Goal: Information Seeking & Learning: Learn about a topic

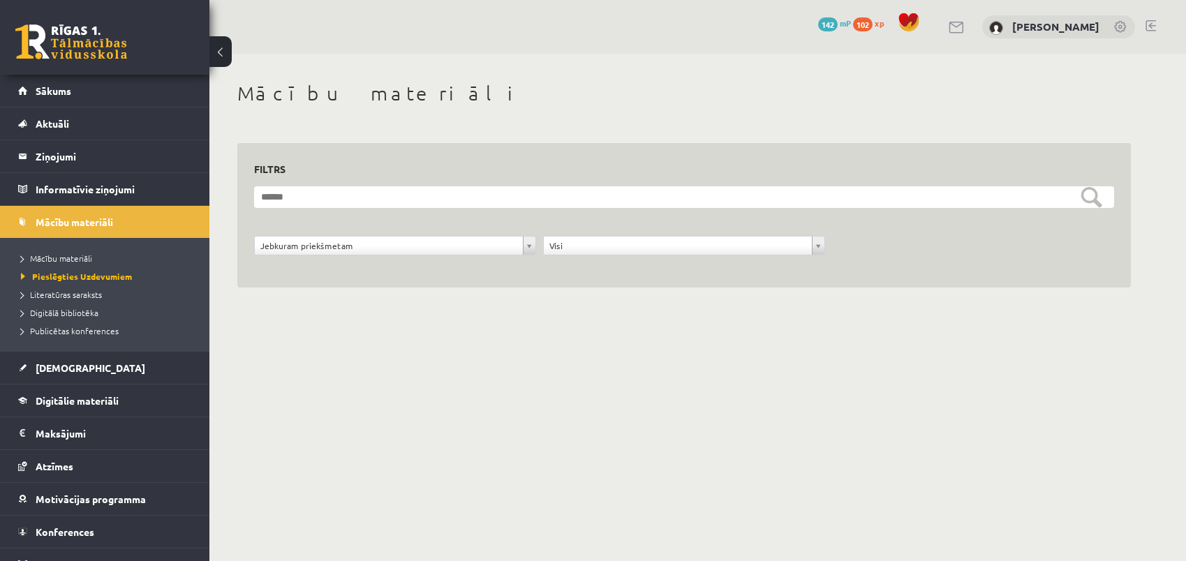
click at [52, 96] on span "Sākums" at bounding box center [54, 90] width 36 height 13
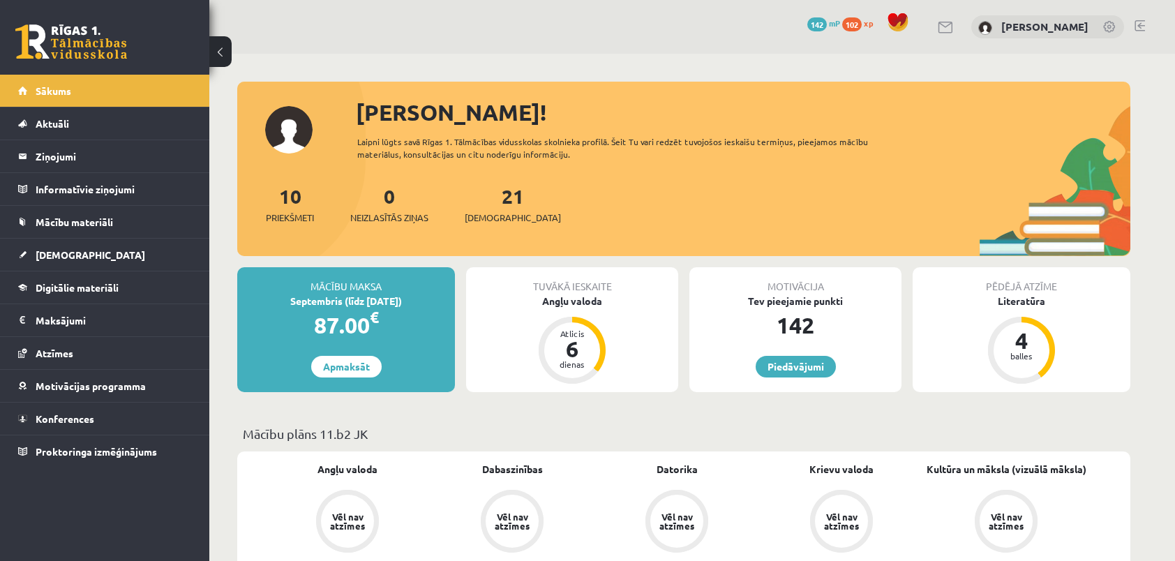
click at [822, 24] on span "142" at bounding box center [817, 24] width 20 height 14
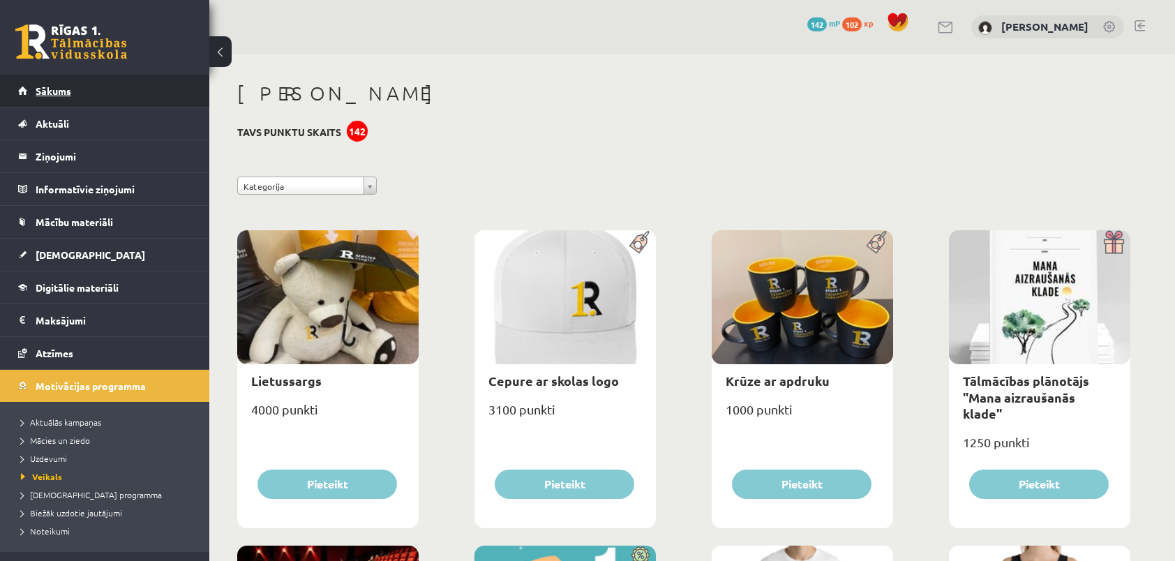
click at [54, 91] on span "Sākums" at bounding box center [54, 90] width 36 height 13
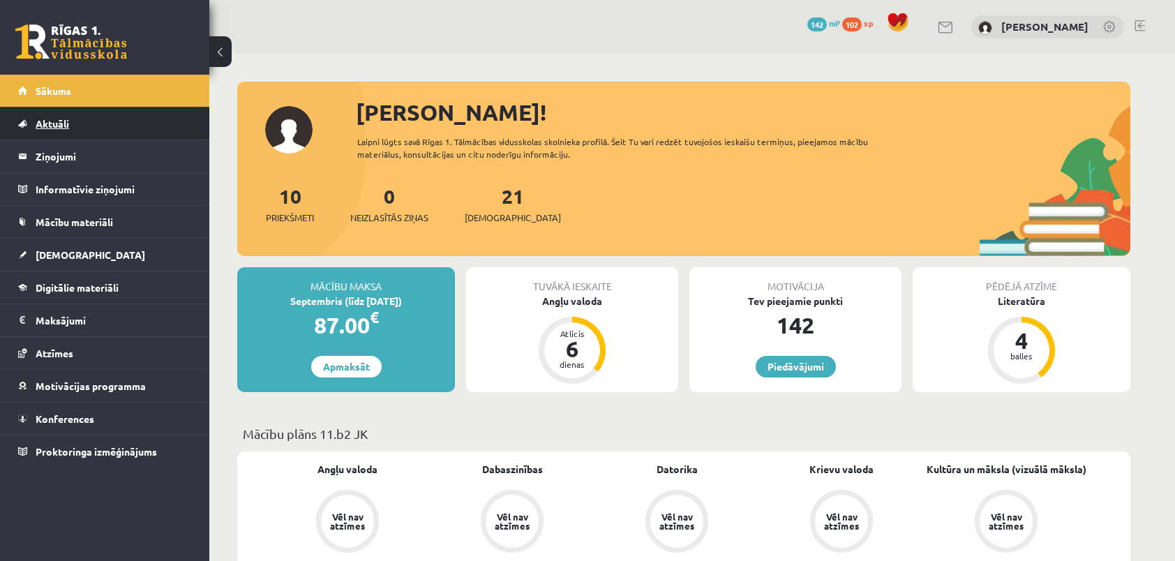
click at [53, 124] on span "Aktuāli" at bounding box center [52, 123] width 33 height 13
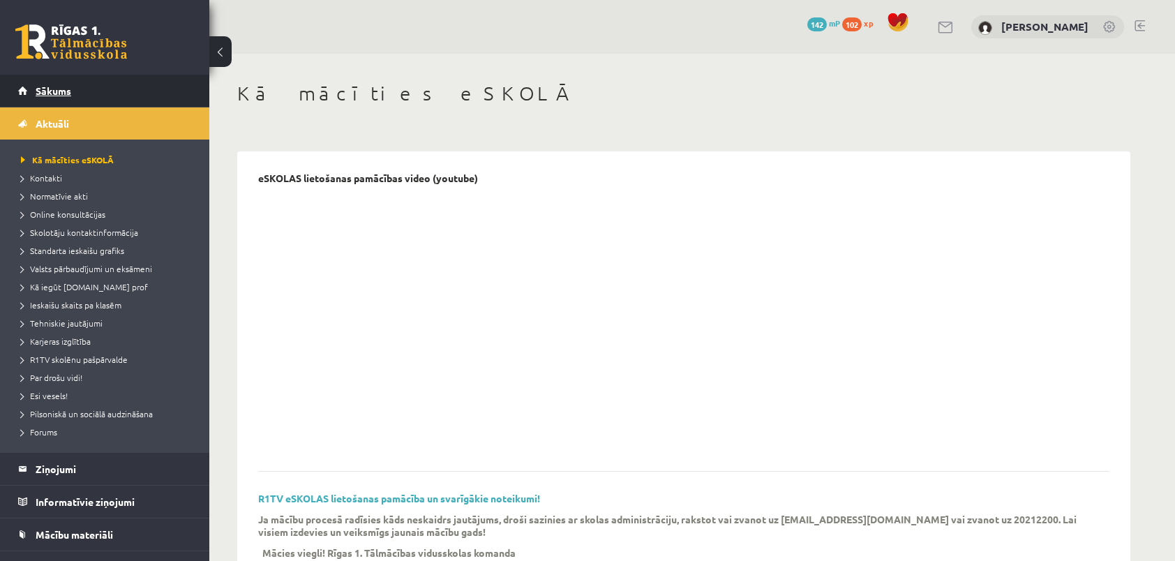
click at [60, 91] on span "Sākums" at bounding box center [54, 90] width 36 height 13
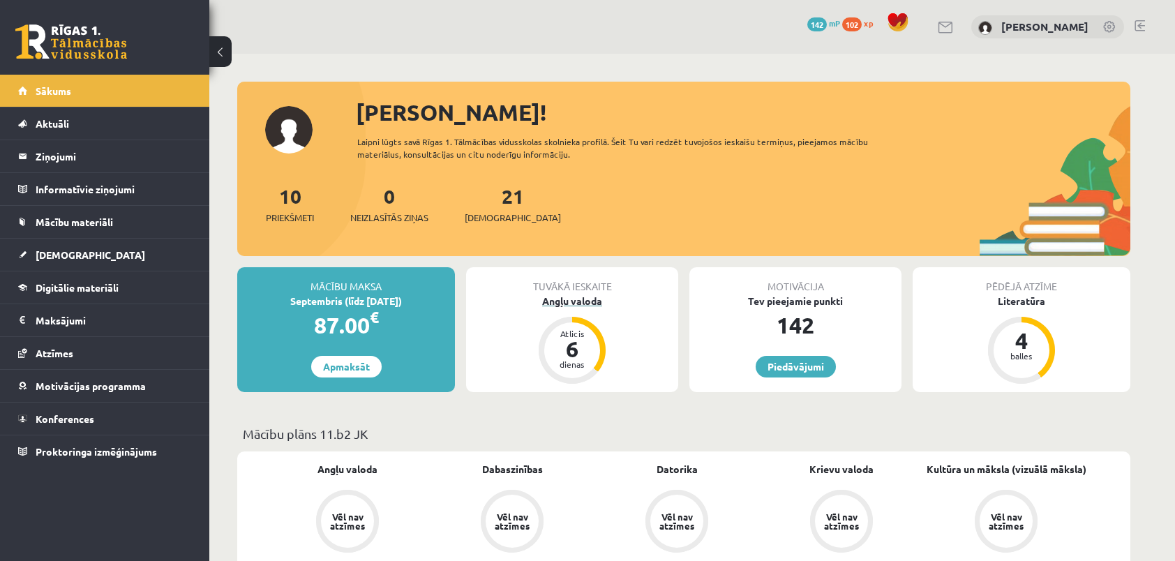
click at [575, 352] on div "6" at bounding box center [572, 349] width 42 height 22
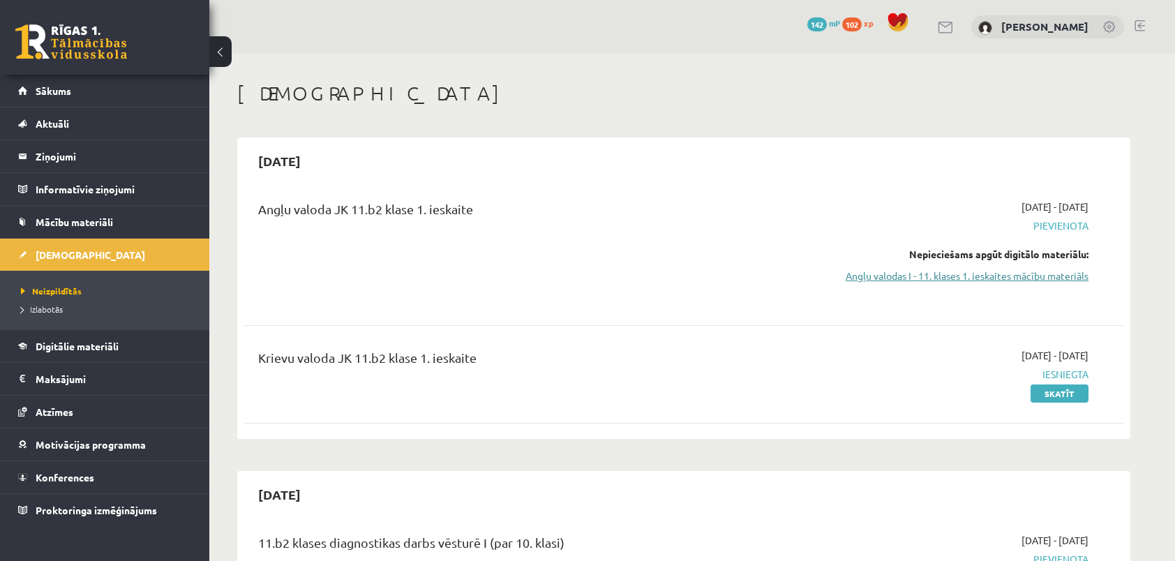
click at [882, 277] on link "Angļu valodas I - 11. klases 1. ieskaites mācību materiāls" at bounding box center [957, 276] width 263 height 15
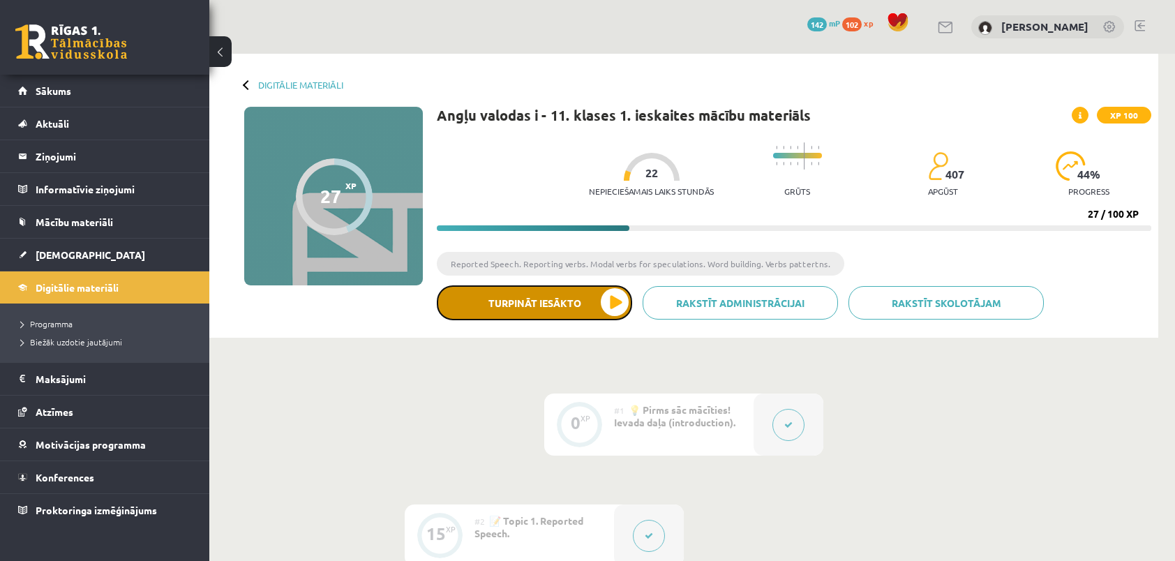
click at [561, 295] on button "Turpināt iesākto" at bounding box center [534, 302] width 195 height 35
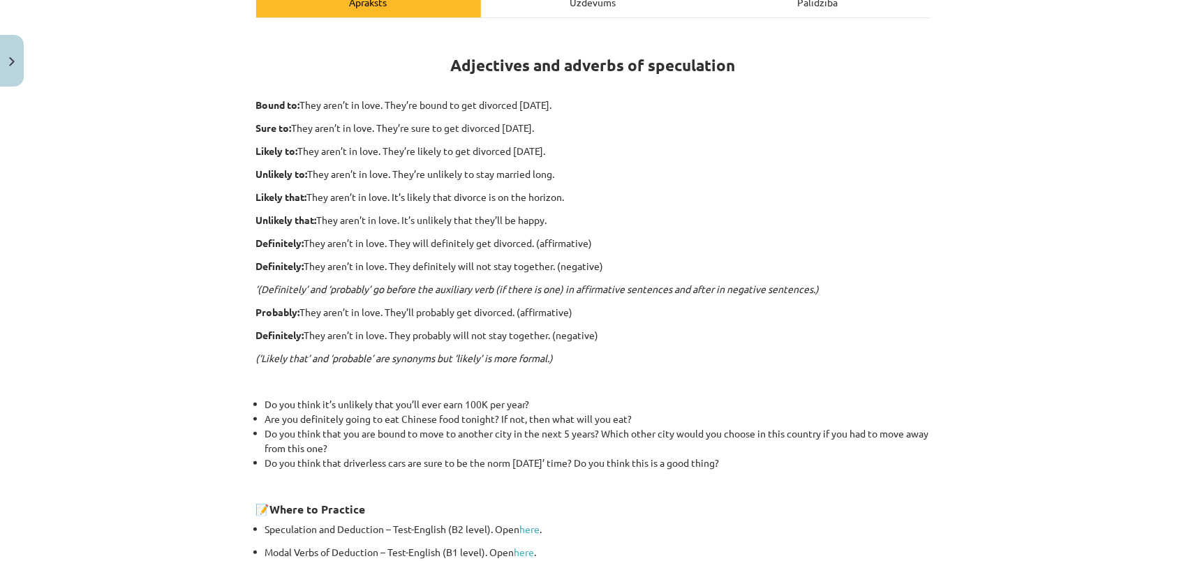
scroll to position [140, 0]
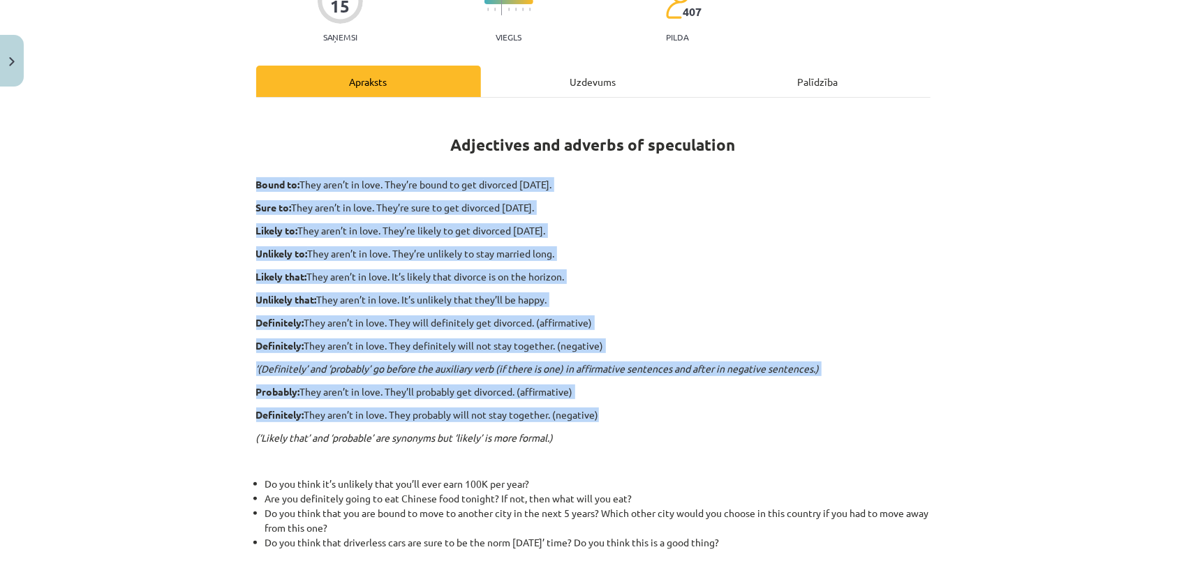
drag, startPoint x: 251, startPoint y: 181, endPoint x: 245, endPoint y: 431, distance: 249.9
click at [248, 431] on div "15 XP Saņemsi Viegls 407 pilda Apraksts Uzdevums Palīdzība Adjectives and adver…" at bounding box center [593, 371] width 691 height 836
copy div "Bound to: They aren’t in love. They’re bound to get divorced within six months.…"
click at [737, 295] on p "Unlikely that: They aren’t in love. It’s unlikely that they’ll be happy." at bounding box center [593, 299] width 674 height 15
drag, startPoint x: 251, startPoint y: 183, endPoint x: 604, endPoint y: 426, distance: 428.6
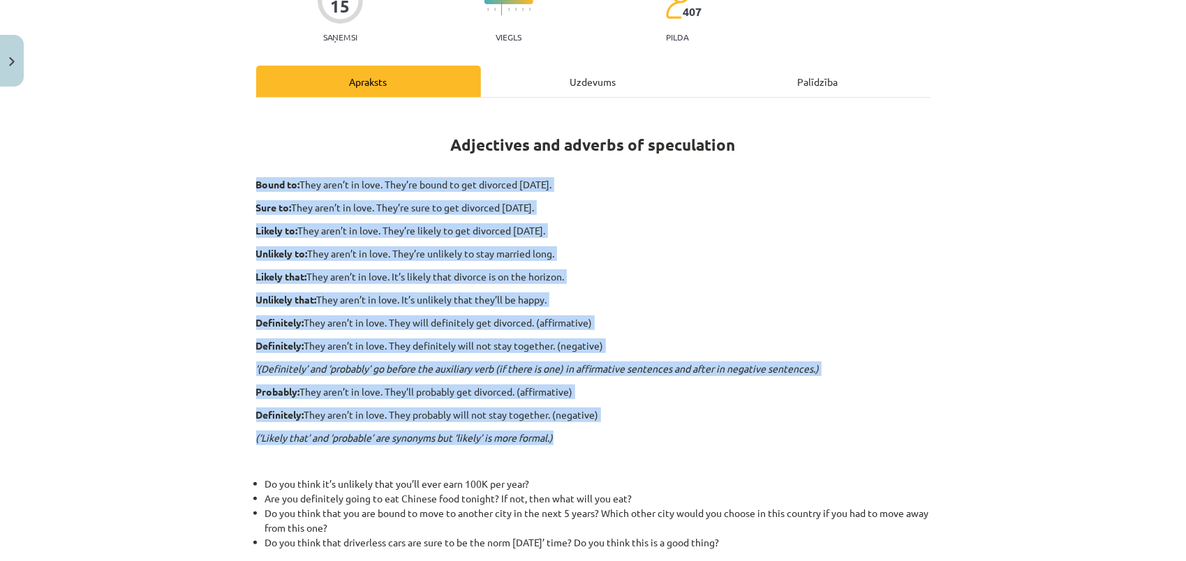
click at [604, 426] on div "Adjectives and adverbs of speculation Bound to: They aren’t in love. They’re bo…" at bounding box center [593, 386] width 674 height 552
copy div "Bound to: They aren’t in love. They’re bound to get divorced within six months.…"
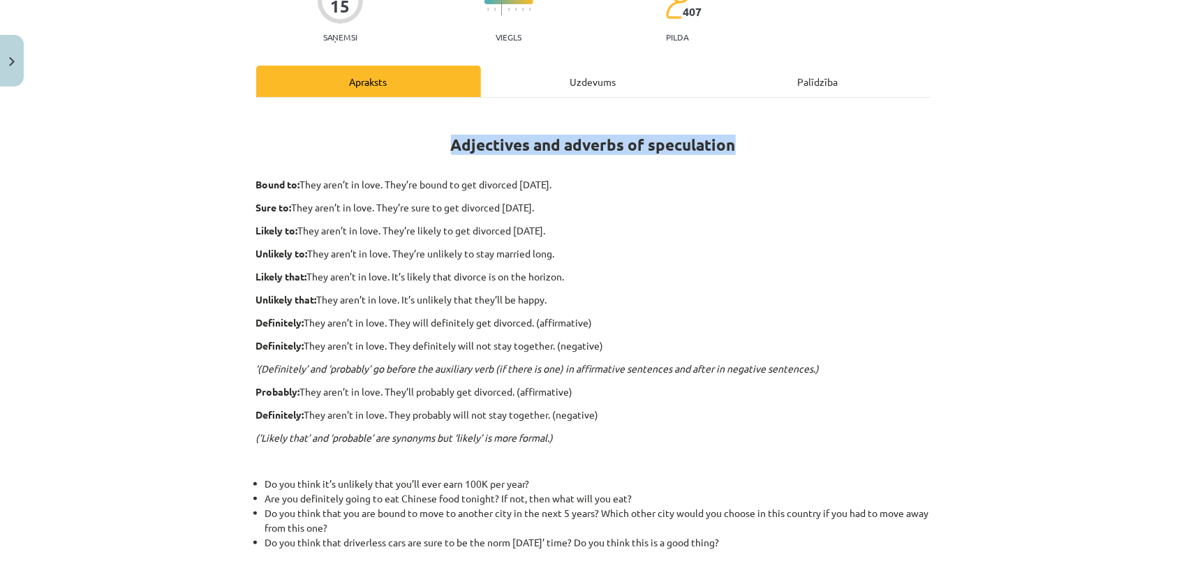
drag, startPoint x: 445, startPoint y: 148, endPoint x: 734, endPoint y: 141, distance: 289.7
click at [734, 141] on h1 "Adjectives and adverbs of speculation" at bounding box center [593, 141] width 674 height 63
copy strong "Adjectives and adverbs of speculation"
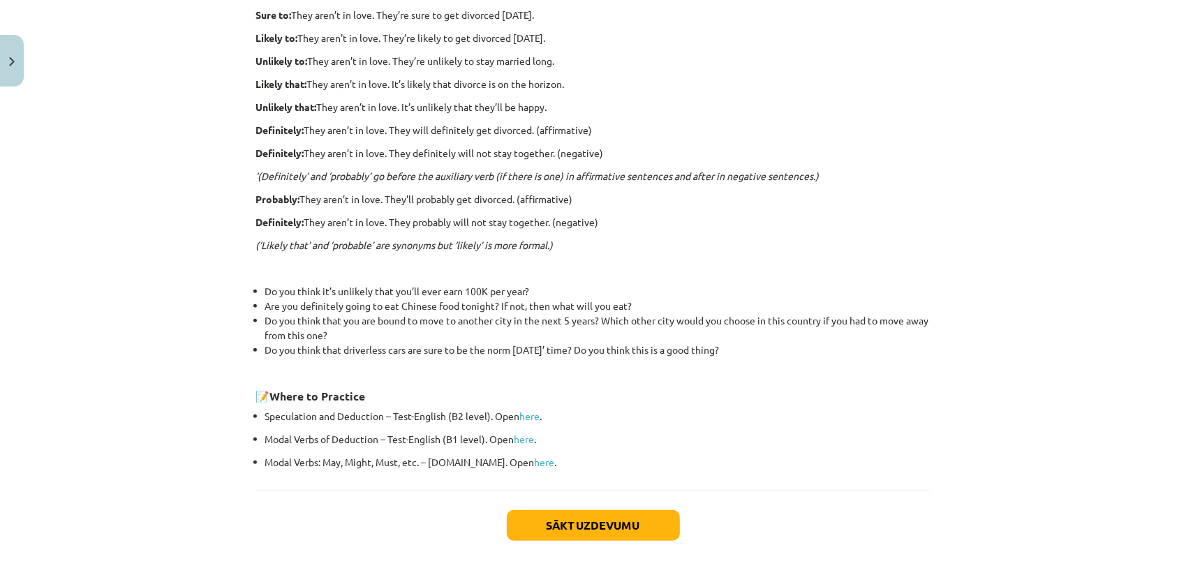
scroll to position [349, 0]
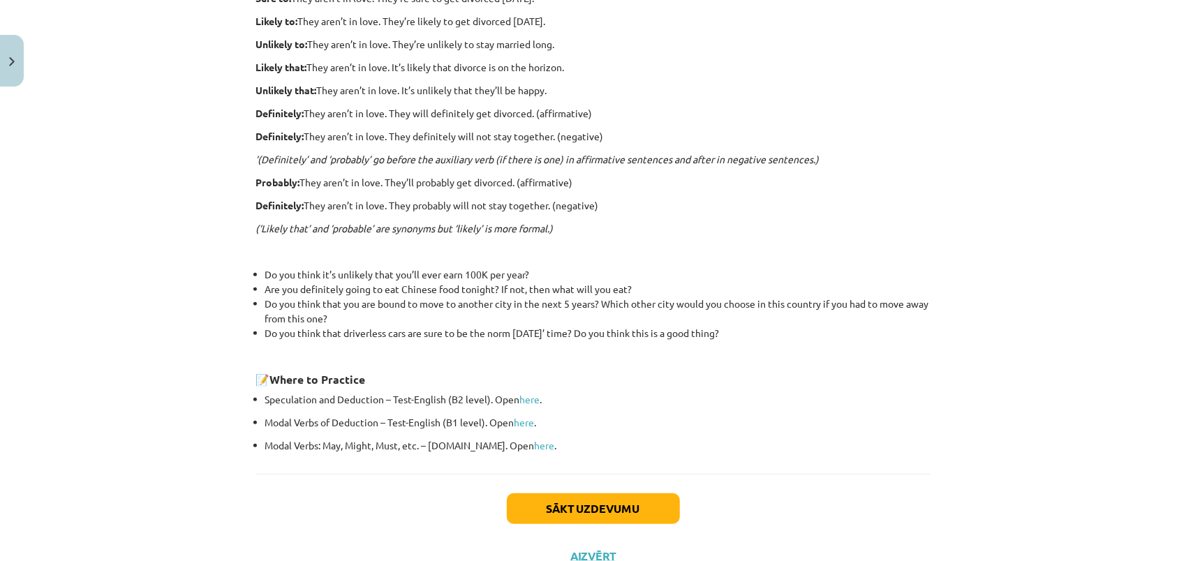
drag, startPoint x: 244, startPoint y: 273, endPoint x: 916, endPoint y: 333, distance: 674.0
click at [916, 333] on div "15 XP Saņemsi Viegls 407 pilda Apraksts Uzdevums Palīdzība Adjectives and adver…" at bounding box center [593, 162] width 691 height 836
copy ul "Do you think it’s unlikely that you’ll ever earn 100K per year? Are you definit…"
click at [600, 509] on button "Sākt uzdevumu" at bounding box center [593, 508] width 173 height 31
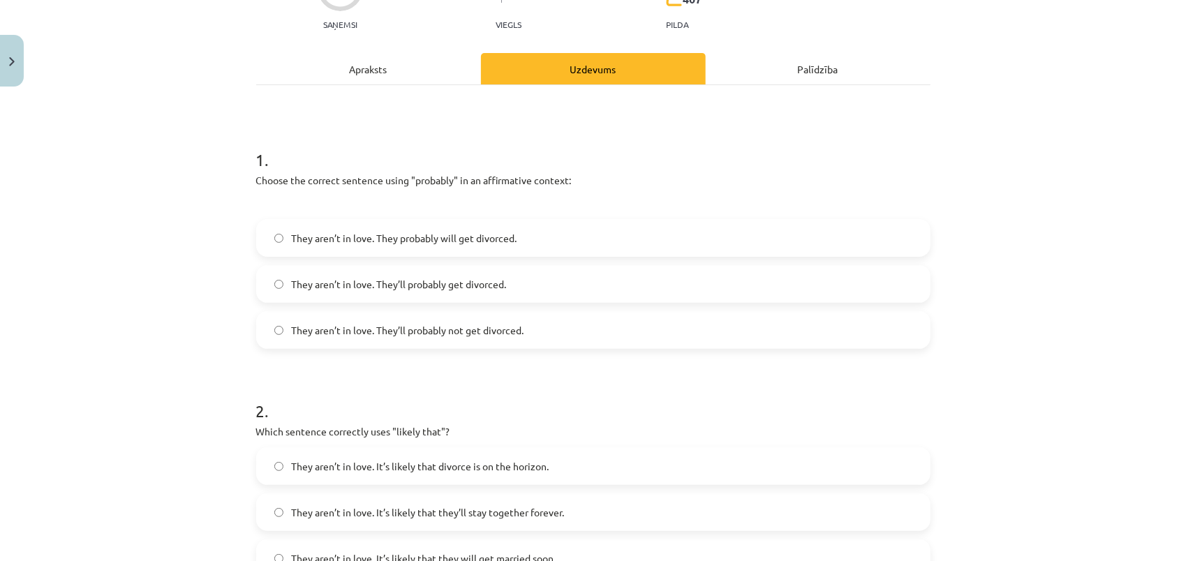
scroll to position [174, 0]
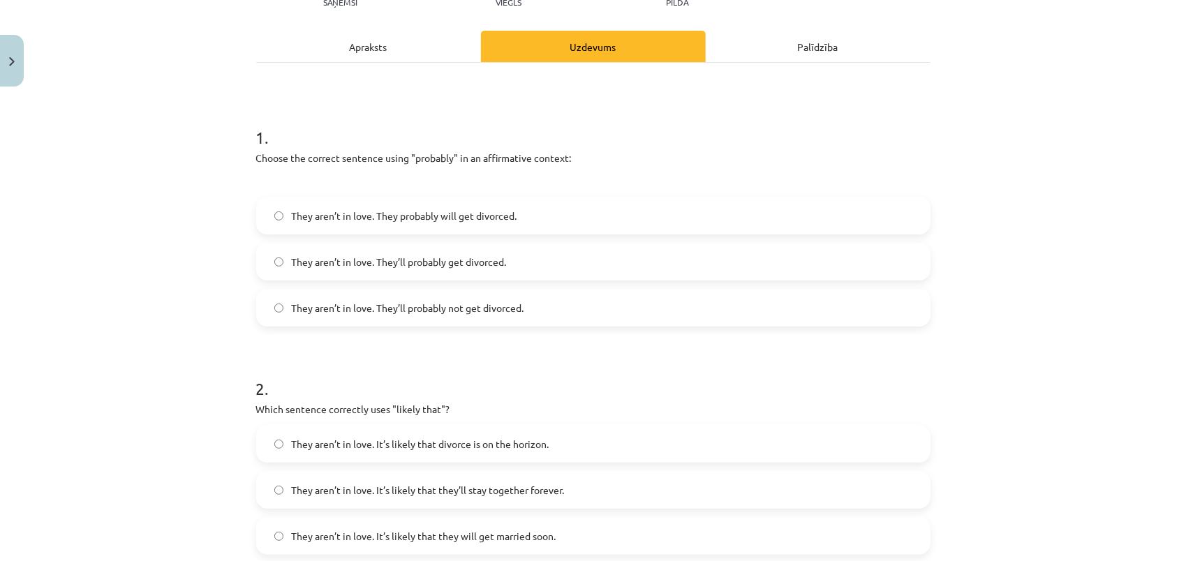
click at [362, 265] on span "They aren’t in love. They’ll probably get divorced." at bounding box center [399, 262] width 215 height 15
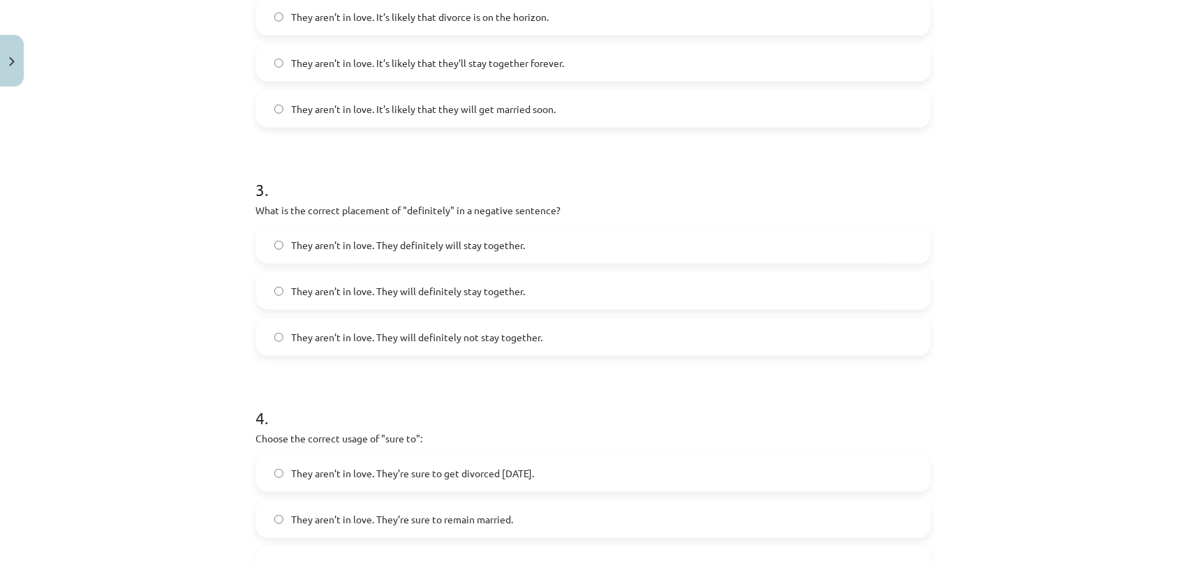
scroll to position [663, 0]
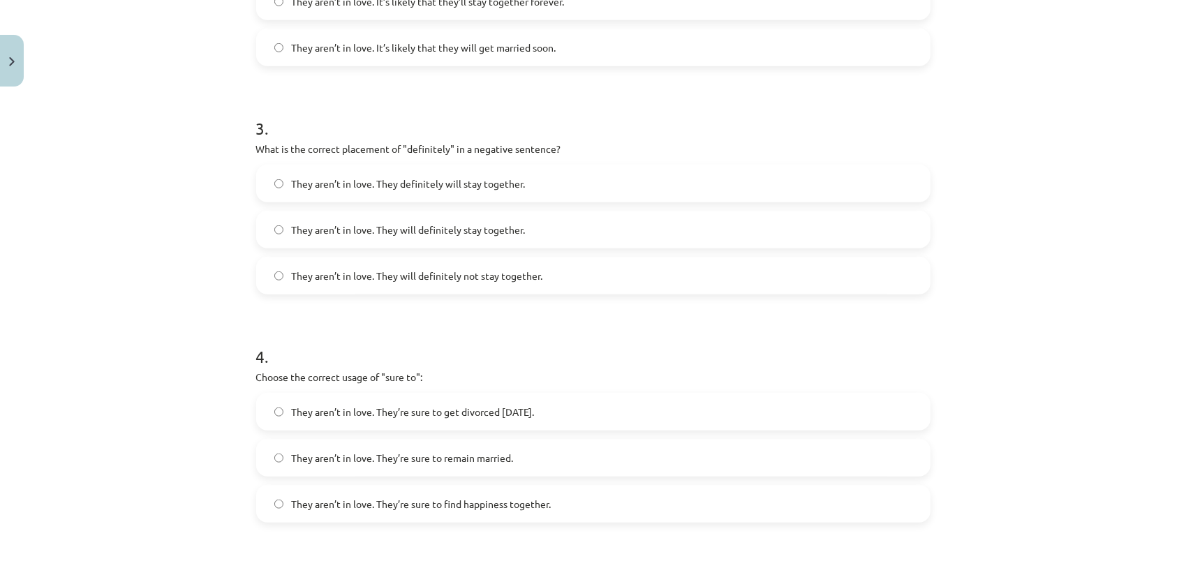
click at [403, 186] on span "They aren’t in love. They definitely will stay together." at bounding box center [409, 184] width 234 height 15
click at [434, 276] on span "They aren’t in love. They will definitely not stay together." at bounding box center [417, 276] width 251 height 15
click at [463, 276] on span "They aren’t in love. They will definitely not stay together." at bounding box center [417, 276] width 251 height 15
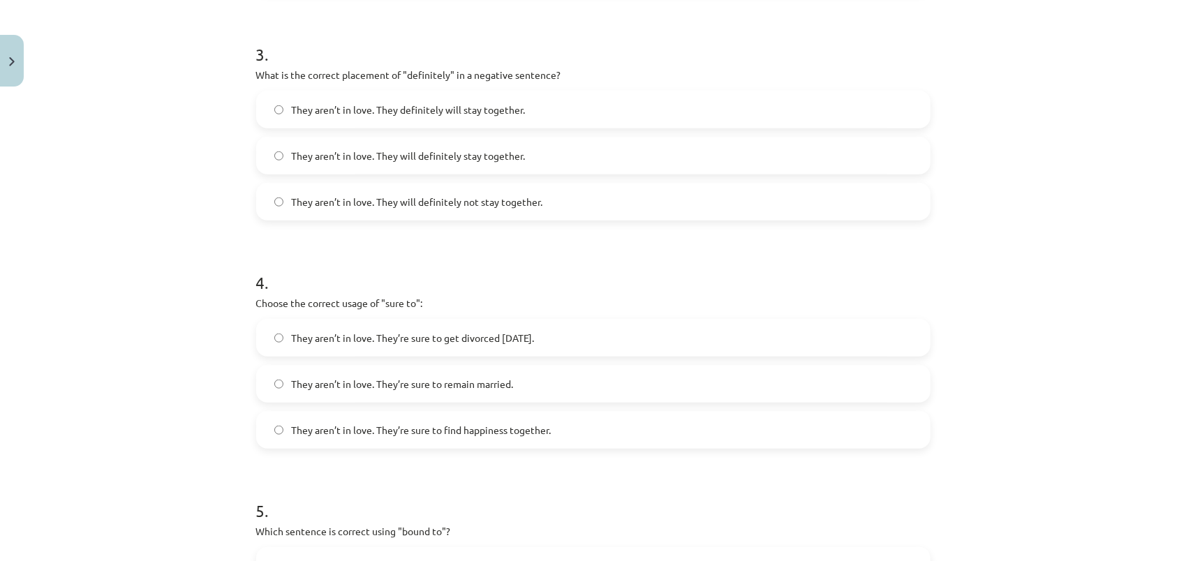
scroll to position [872, 0]
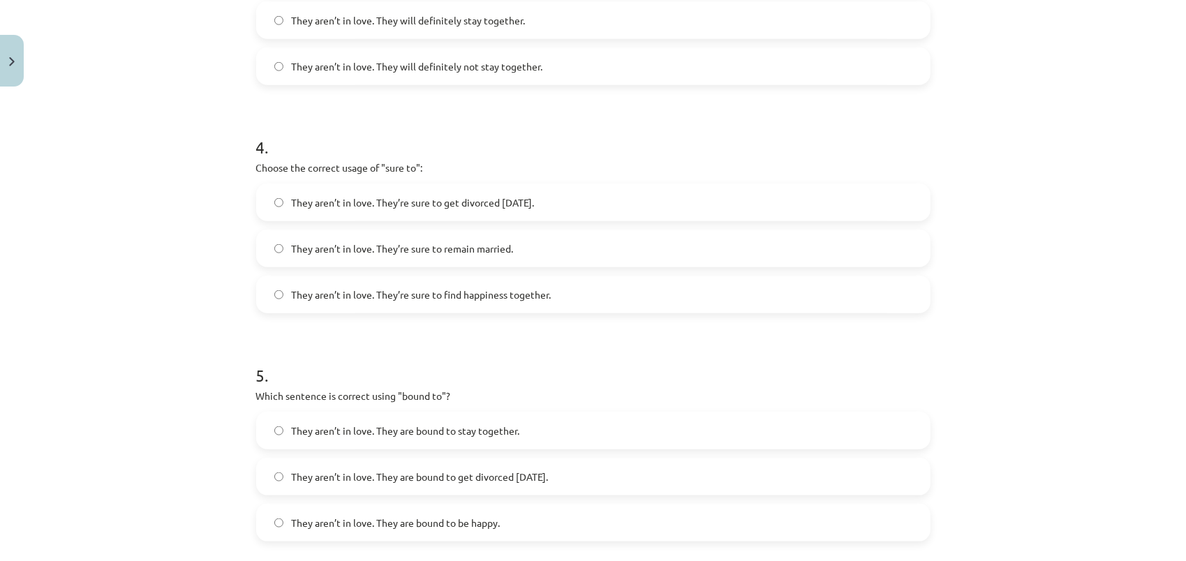
click at [463, 204] on span "They aren’t in love. They’re sure to get divorced within six months." at bounding box center [413, 202] width 243 height 15
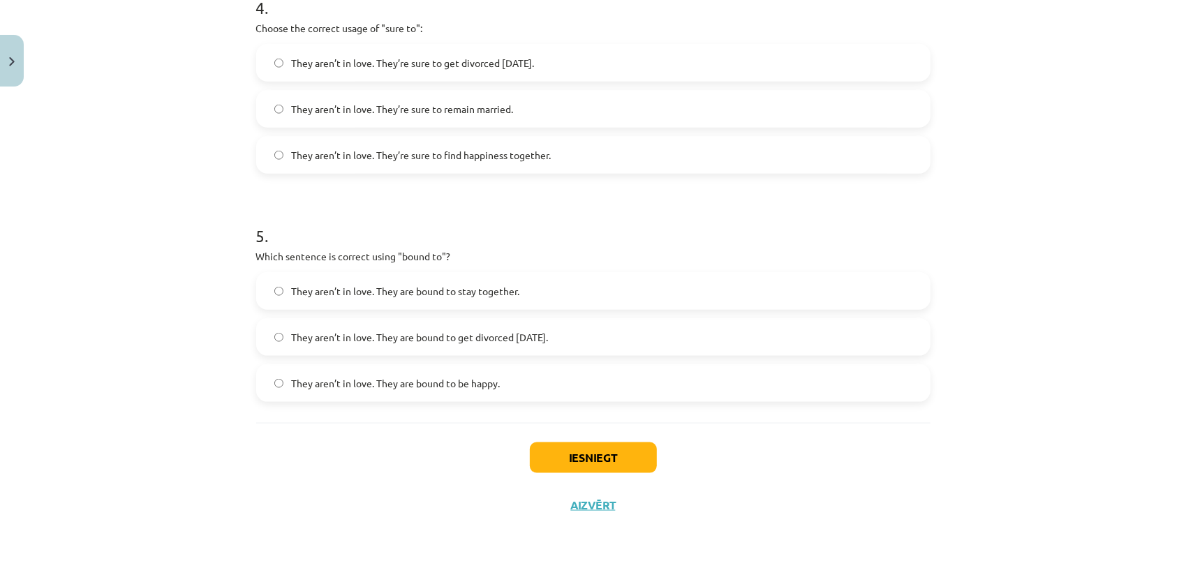
scroll to position [1014, 0]
click at [449, 339] on span "They aren’t in love. They are bound to get divorced within six months." at bounding box center [420, 335] width 257 height 15
click at [590, 455] on button "Iesniegt" at bounding box center [593, 455] width 127 height 31
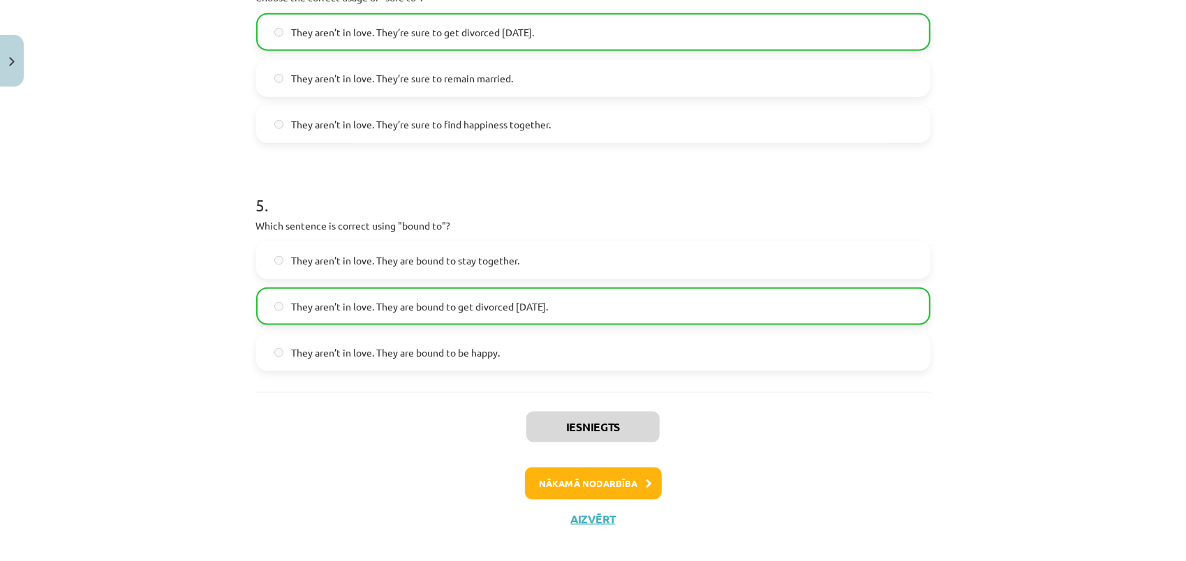
scroll to position [1058, 0]
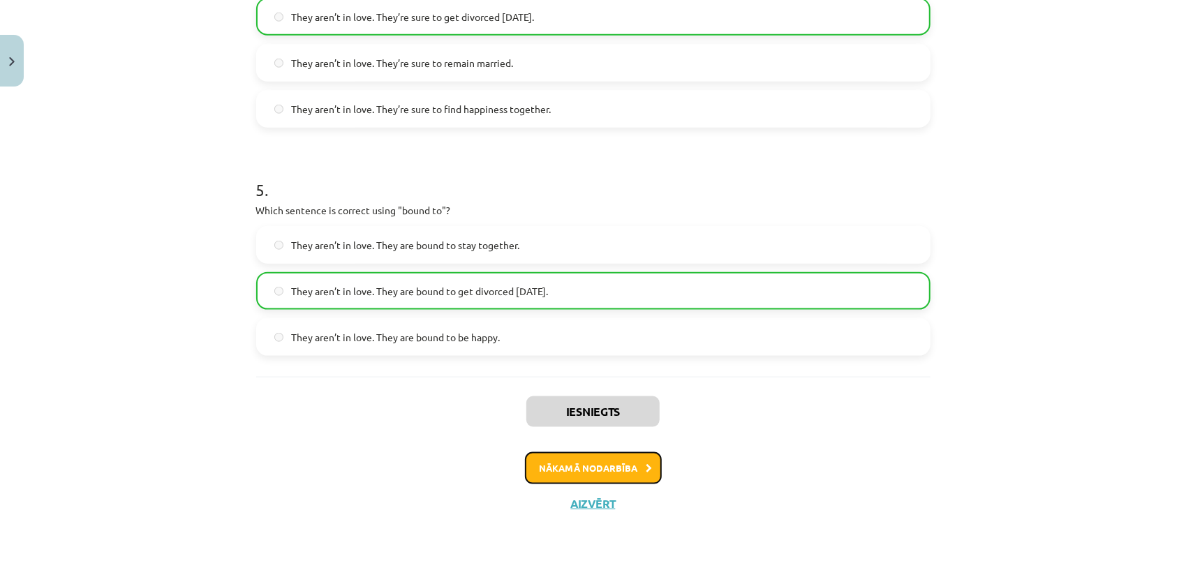
click at [583, 469] on button "Nākamā nodarbība" at bounding box center [593, 468] width 137 height 32
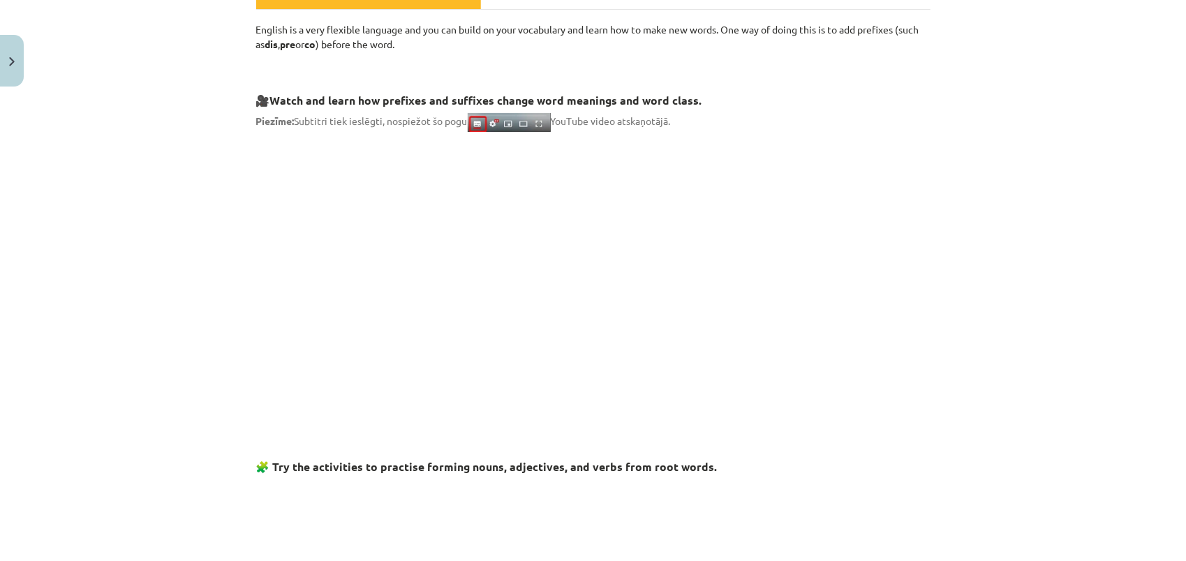
scroll to position [174, 0]
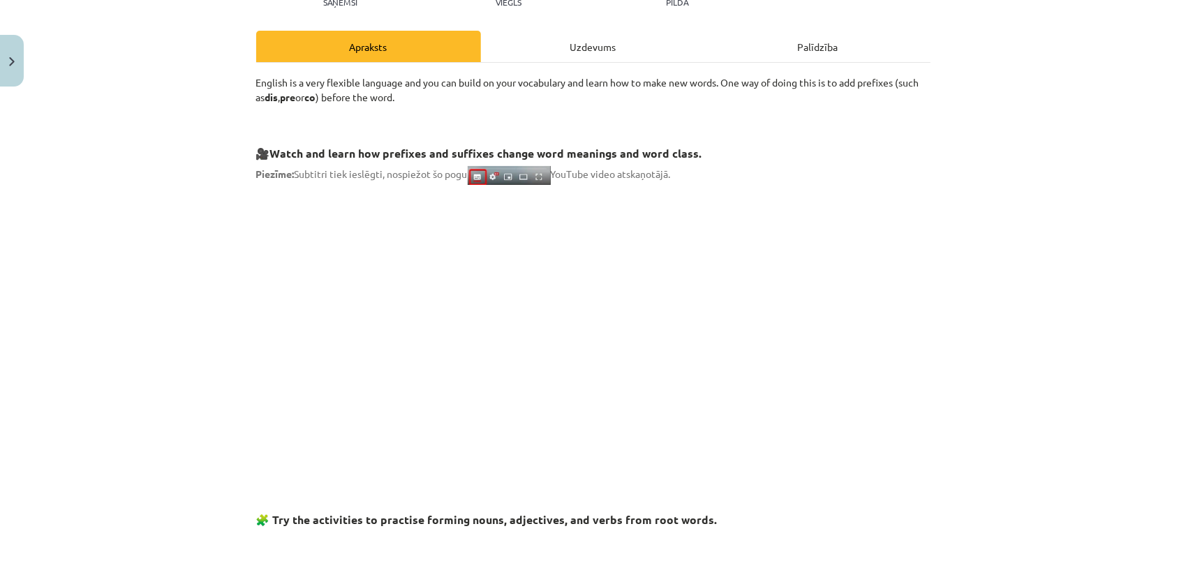
drag, startPoint x: 222, startPoint y: 138, endPoint x: 237, endPoint y: 138, distance: 14.7
click at [237, 138] on div "Mācību tēma: Angļu valodas i - 11. klases 1. ieskaites mācību materiāls #6 📝 To…" at bounding box center [593, 280] width 1186 height 561
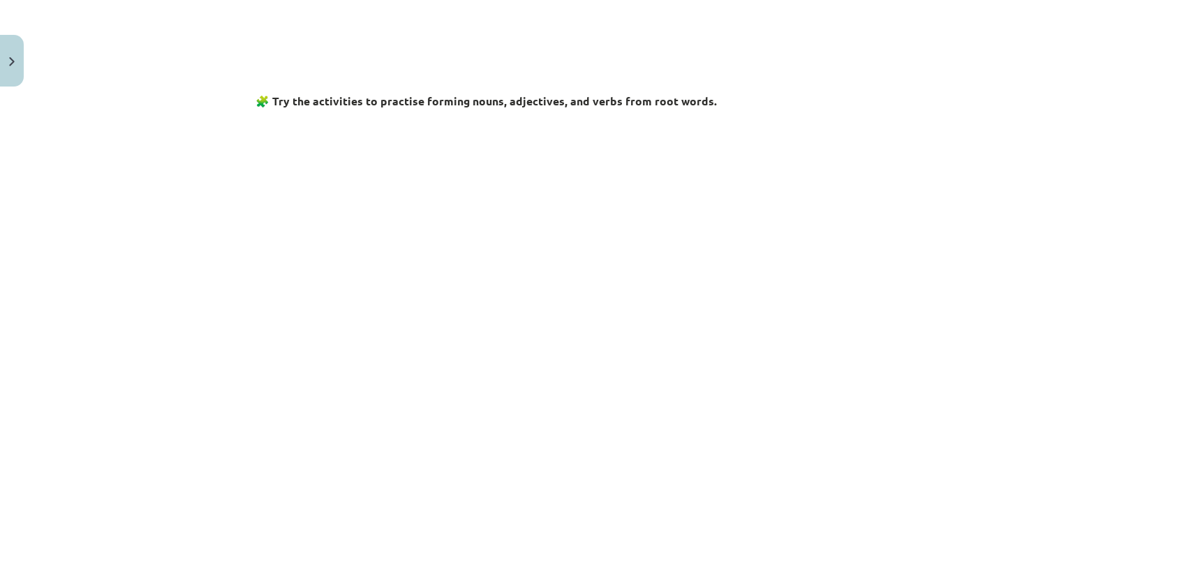
scroll to position [384, 0]
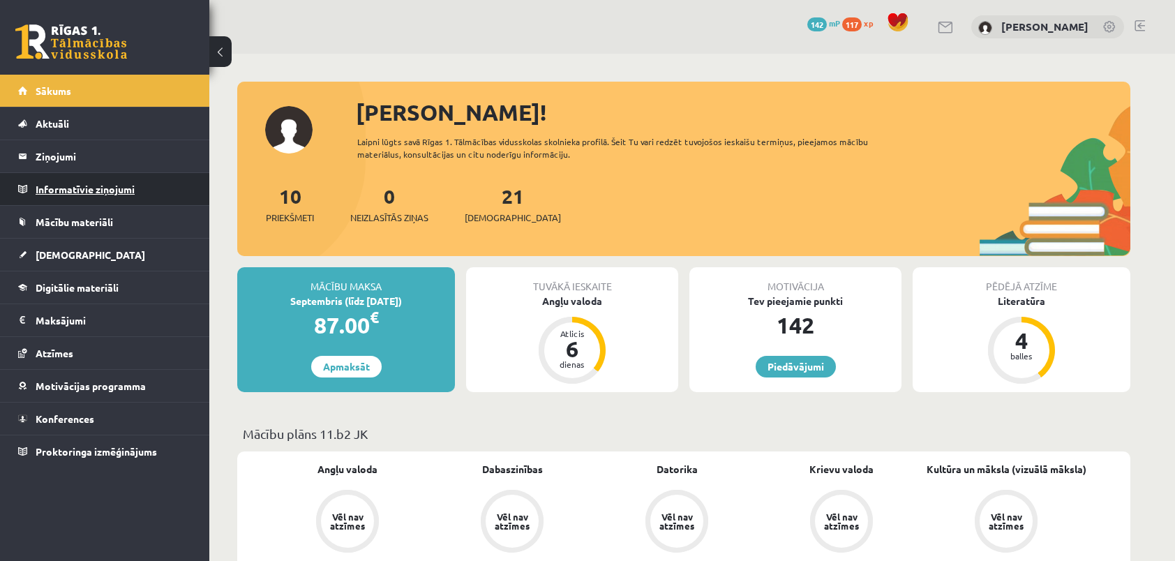
click at [54, 191] on legend "Informatīvie ziņojumi 0" at bounding box center [114, 189] width 156 height 32
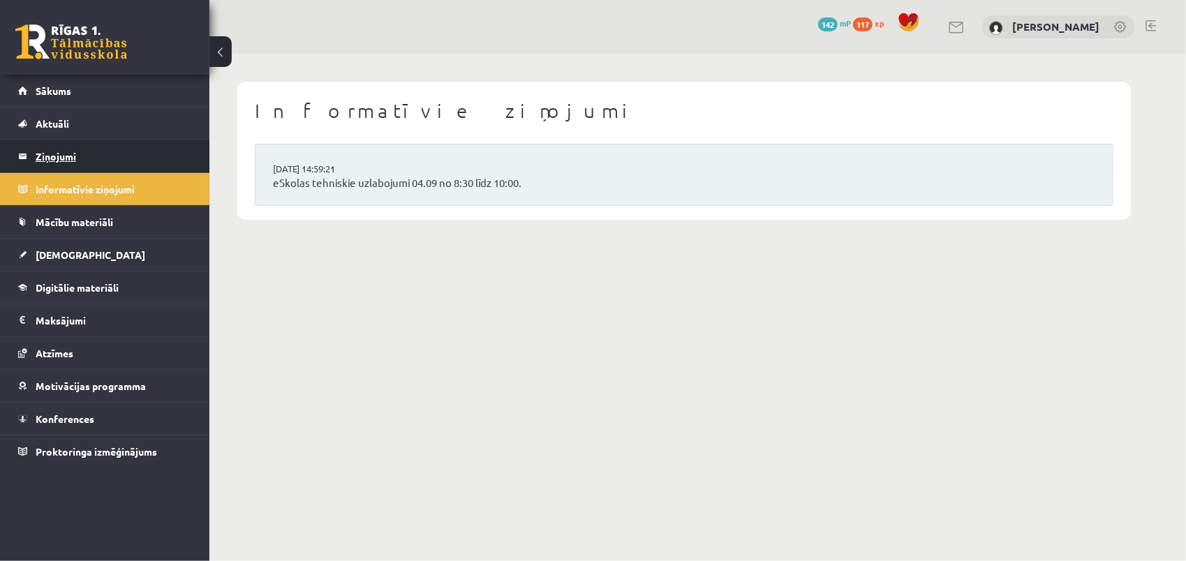
click at [64, 158] on legend "Ziņojumi 0" at bounding box center [114, 156] width 156 height 32
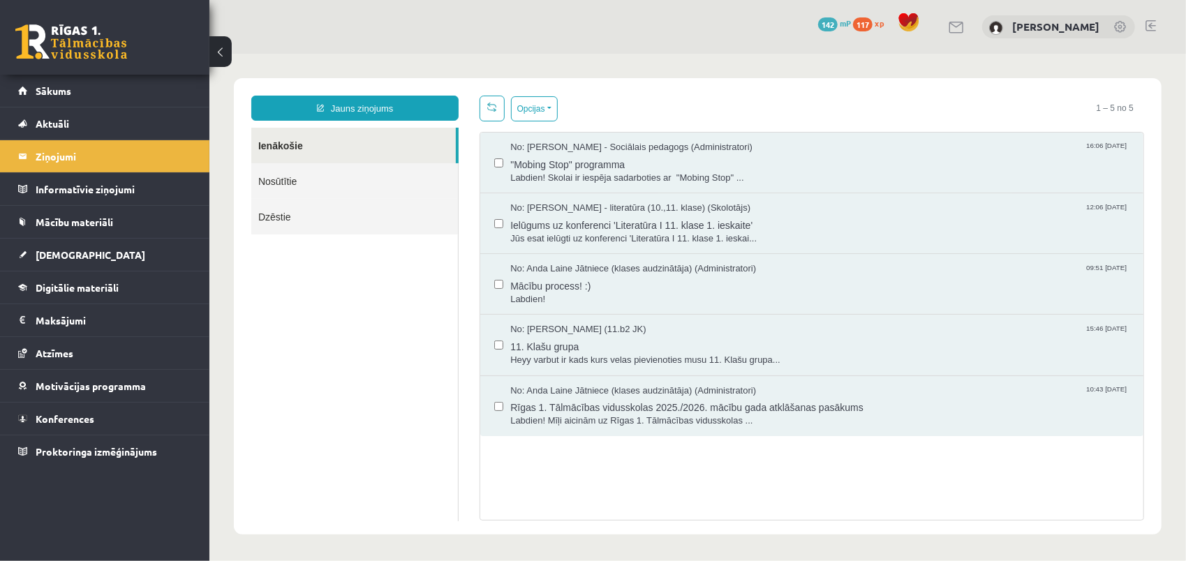
click at [287, 181] on link "Nosūtītie" at bounding box center [354, 181] width 207 height 36
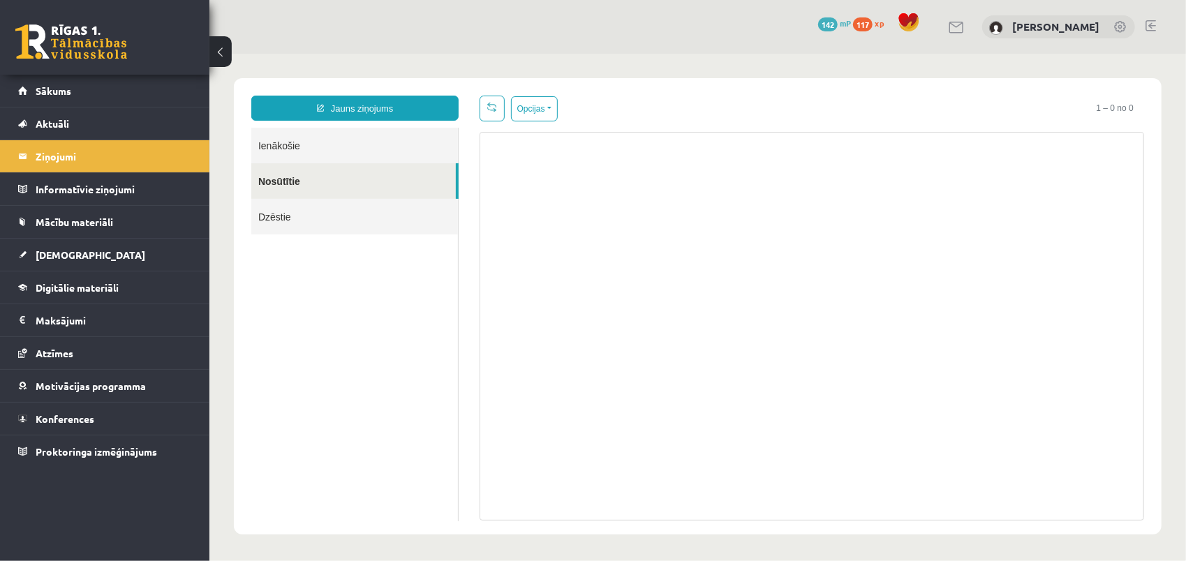
click at [312, 149] on link "Ienākošie" at bounding box center [354, 145] width 207 height 36
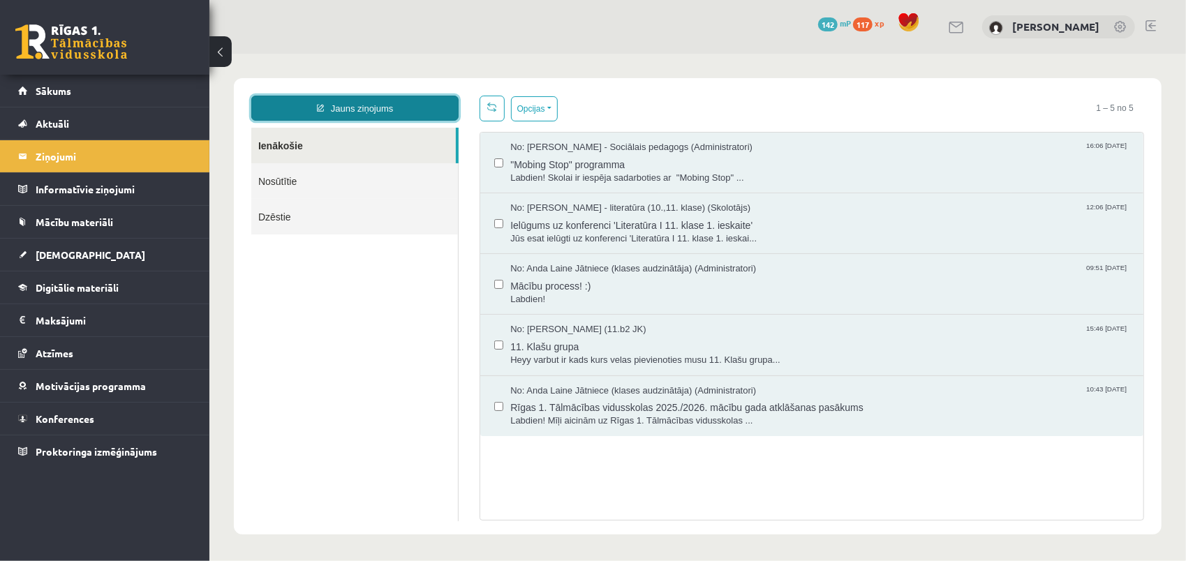
click at [354, 108] on link "Jauns ziņojums" at bounding box center [354, 107] width 207 height 25
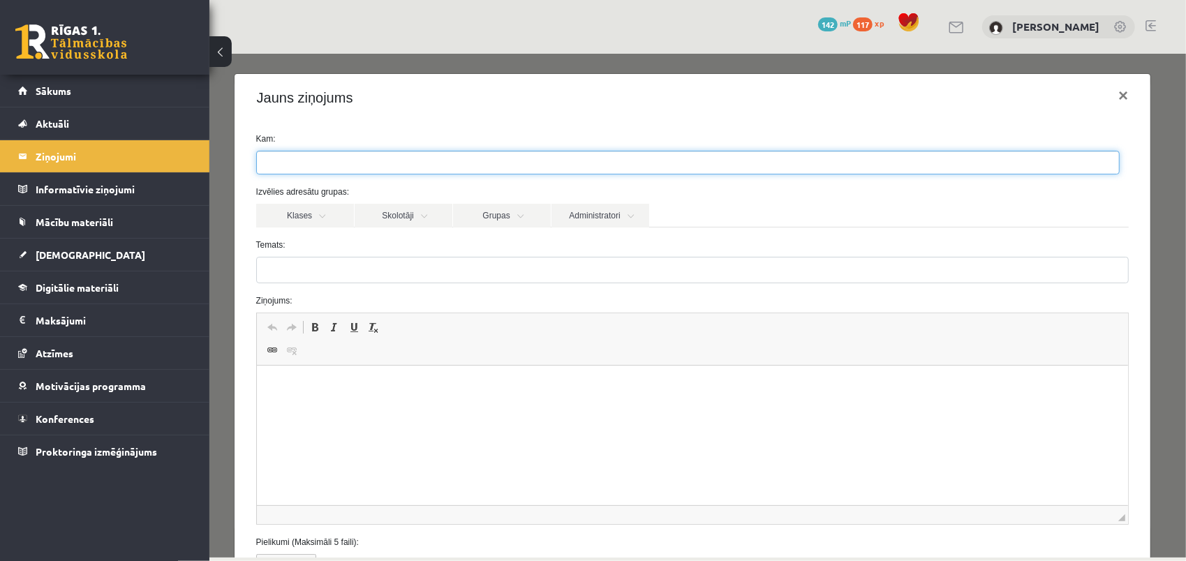
click at [269, 161] on input "search" at bounding box center [280, 162] width 49 height 22
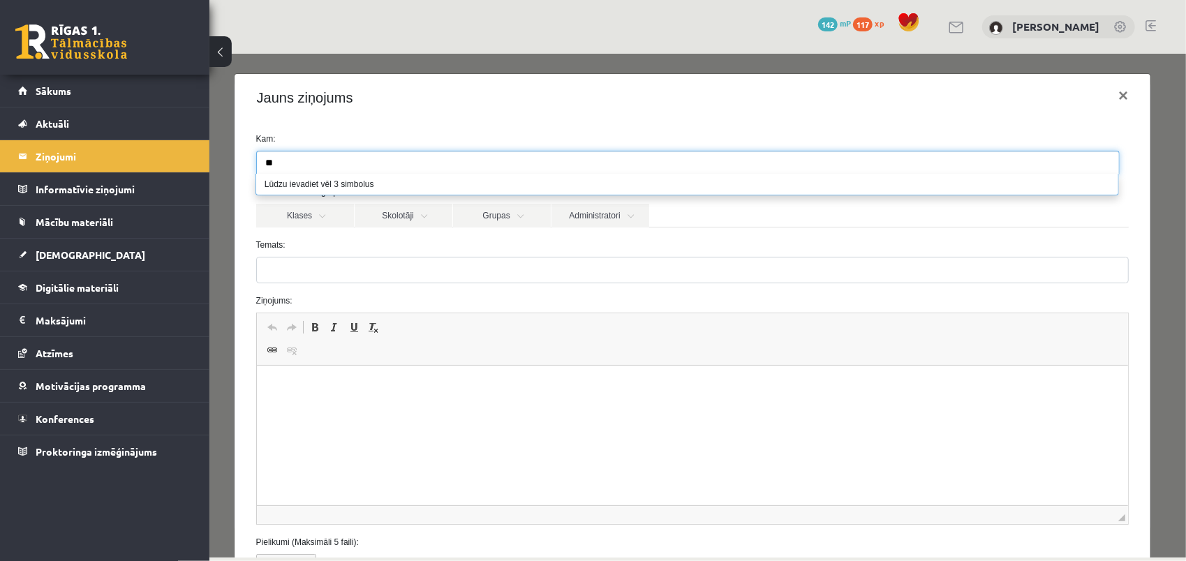
type input "*"
type input "*****"
click at [295, 185] on li "Sakritību nav" at bounding box center [686, 183] width 862 height 21
click at [325, 139] on label "Kam:" at bounding box center [692, 138] width 894 height 13
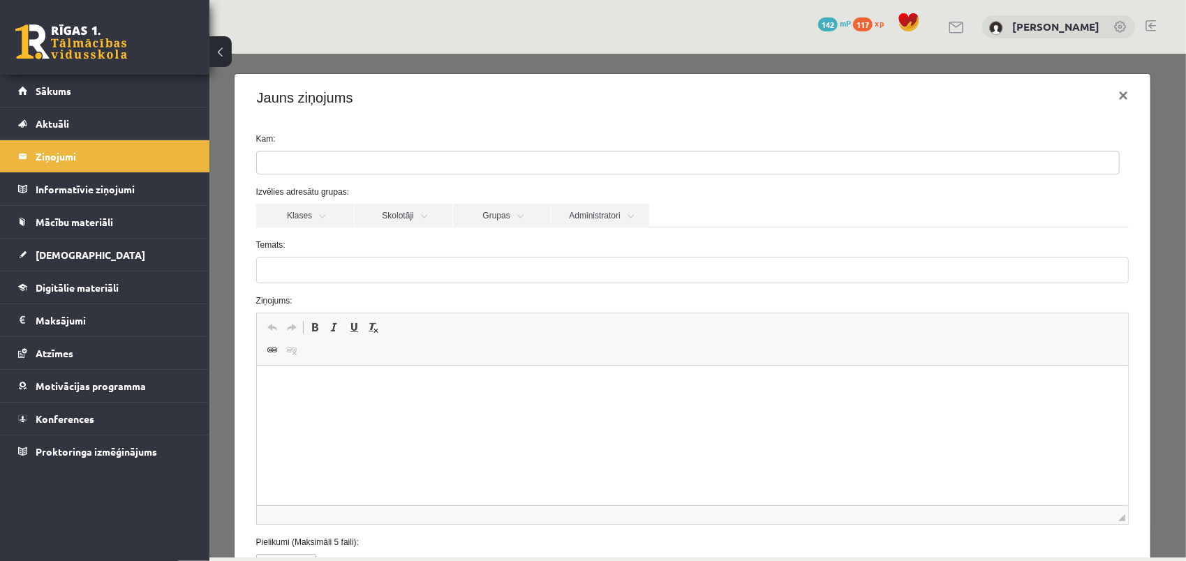
click at [305, 160] on ul at bounding box center [687, 162] width 862 height 22
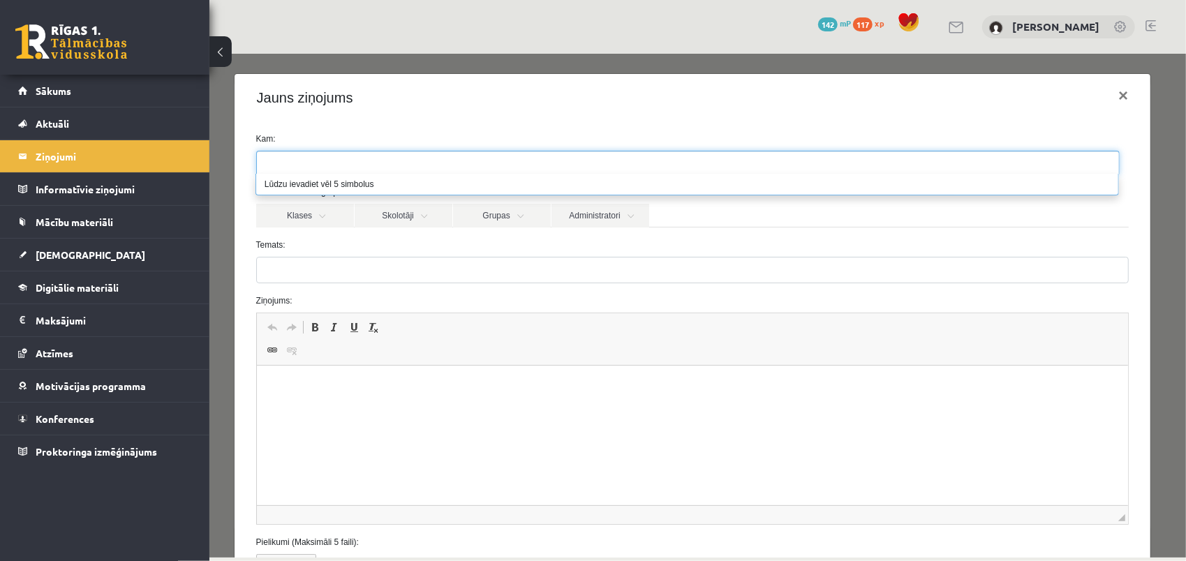
click at [362, 382] on p "Editor, wiswyg-editor-47024986515800-1757498027-989" at bounding box center [692, 387] width 844 height 15
click at [597, 216] on link "Administratori" at bounding box center [600, 215] width 98 height 24
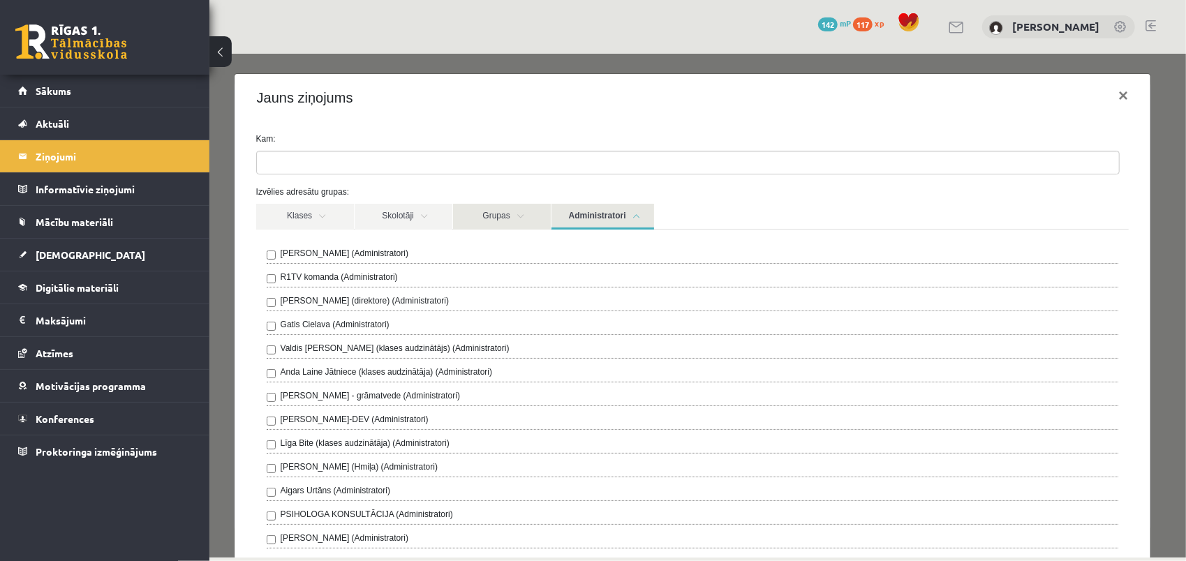
click at [488, 217] on link "Grupas" at bounding box center [501, 216] width 98 height 26
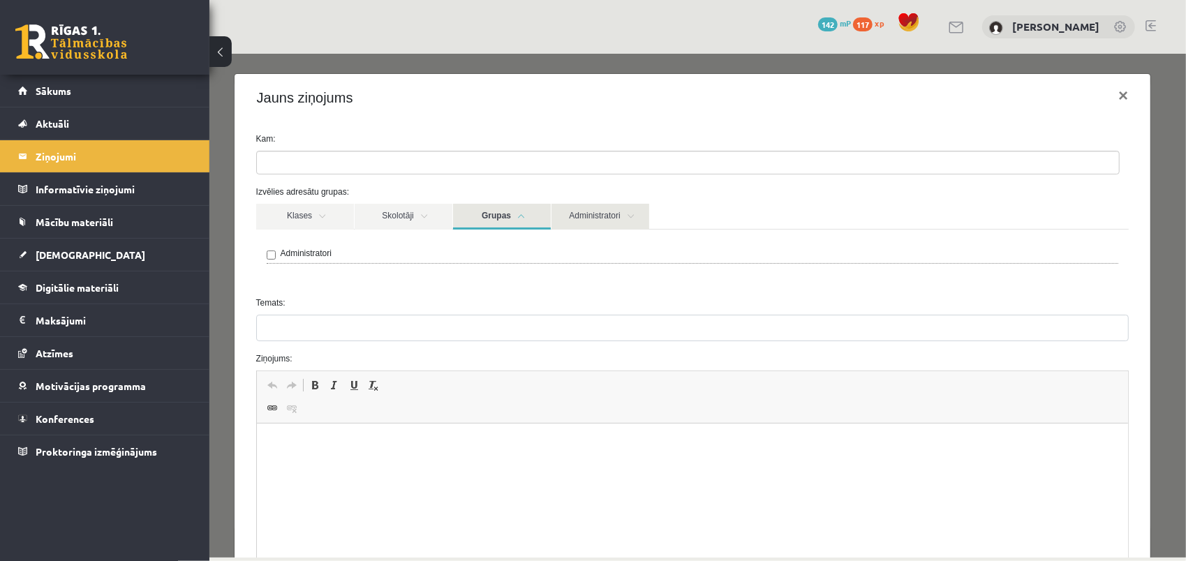
click at [583, 216] on link "Administratori" at bounding box center [600, 216] width 98 height 26
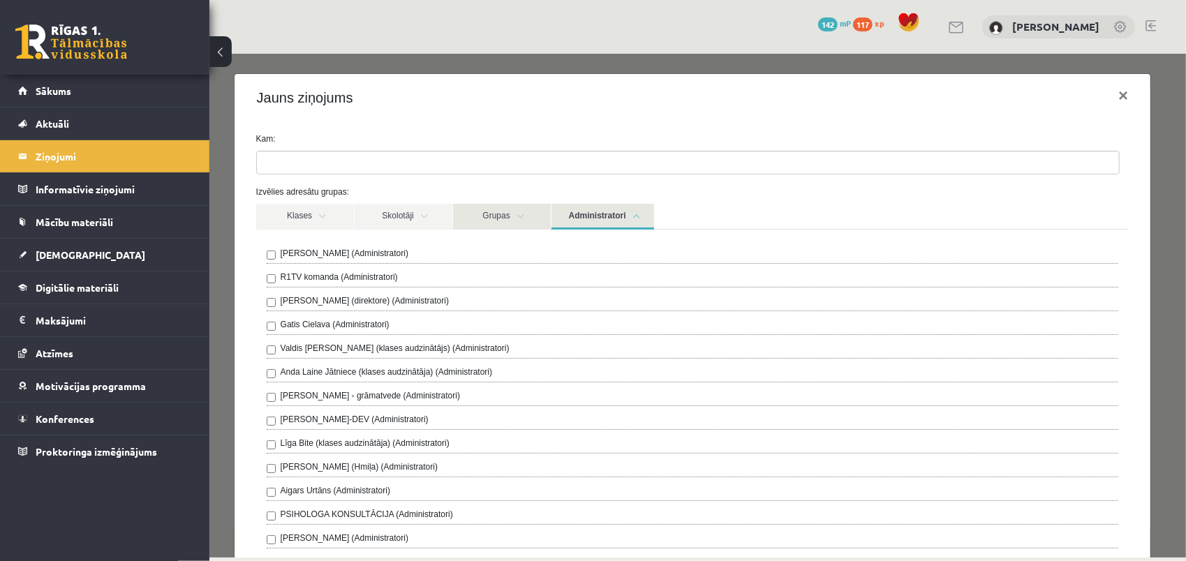
click at [496, 218] on link "Grupas" at bounding box center [501, 216] width 98 height 26
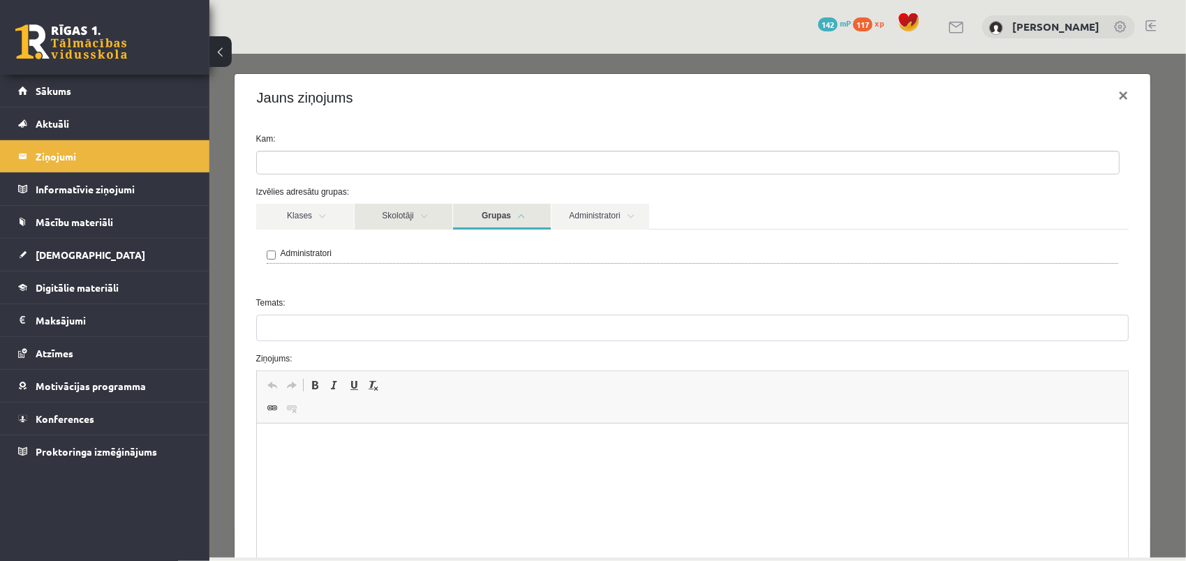
click at [390, 221] on link "Skolotāji" at bounding box center [403, 216] width 98 height 26
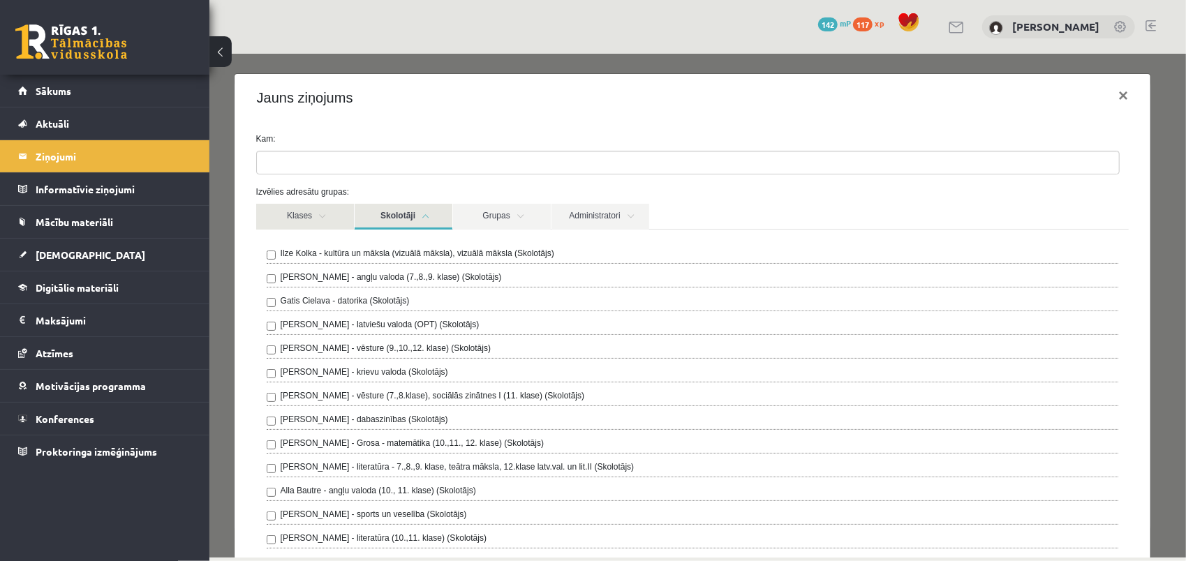
click at [304, 218] on link "Klases" at bounding box center [304, 216] width 98 height 26
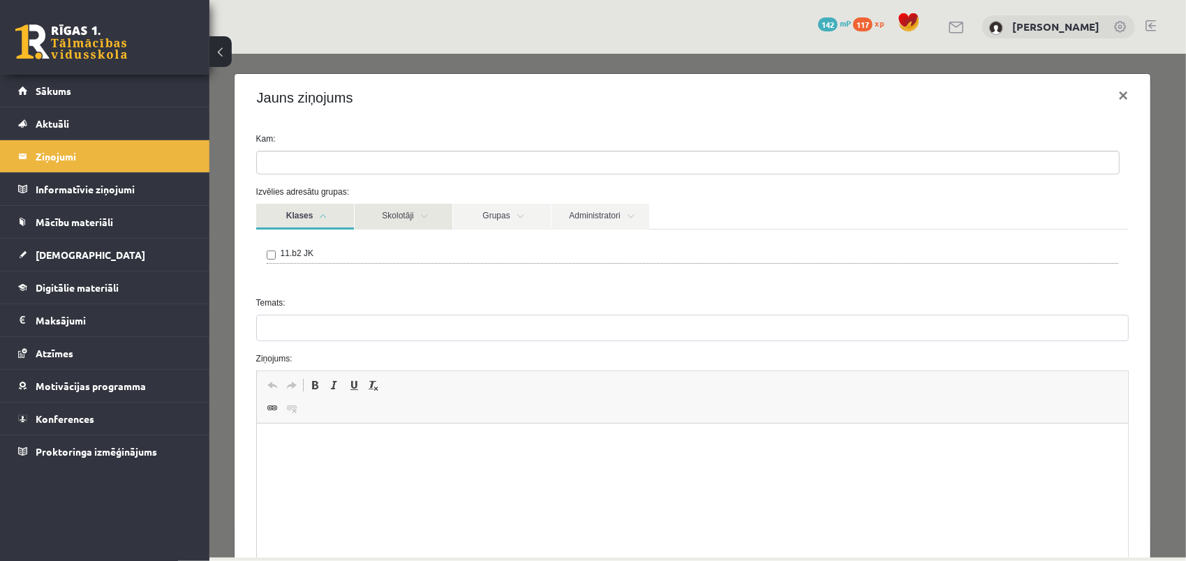
click at [392, 221] on link "Skolotāji" at bounding box center [403, 216] width 98 height 26
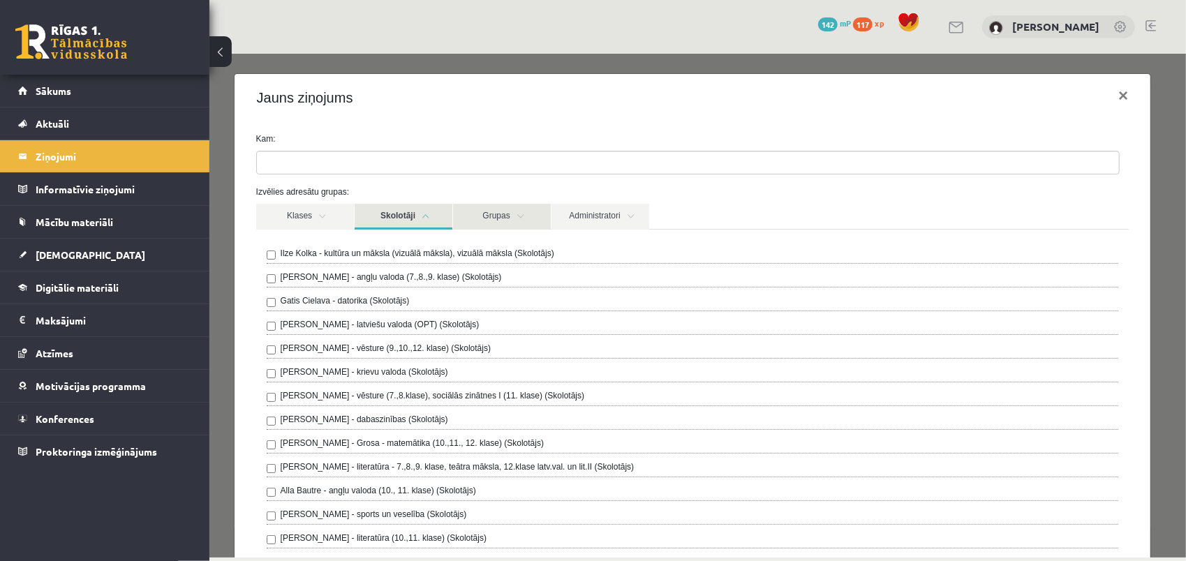
click at [505, 225] on link "Grupas" at bounding box center [501, 216] width 98 height 26
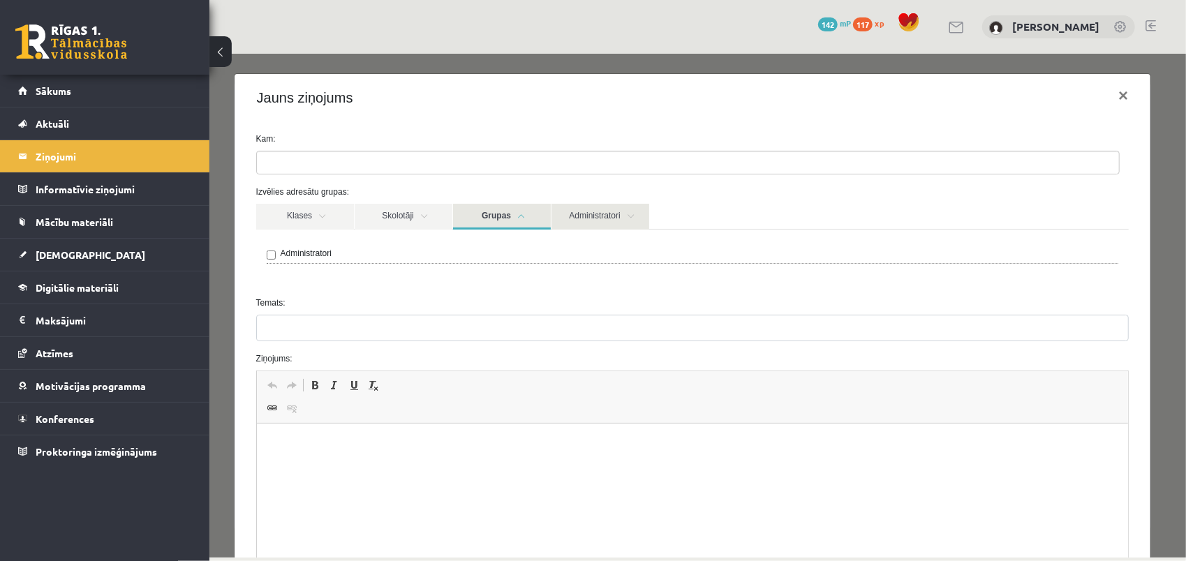
click at [590, 218] on link "Administratori" at bounding box center [600, 216] width 98 height 26
